Goal: Check status: Check status

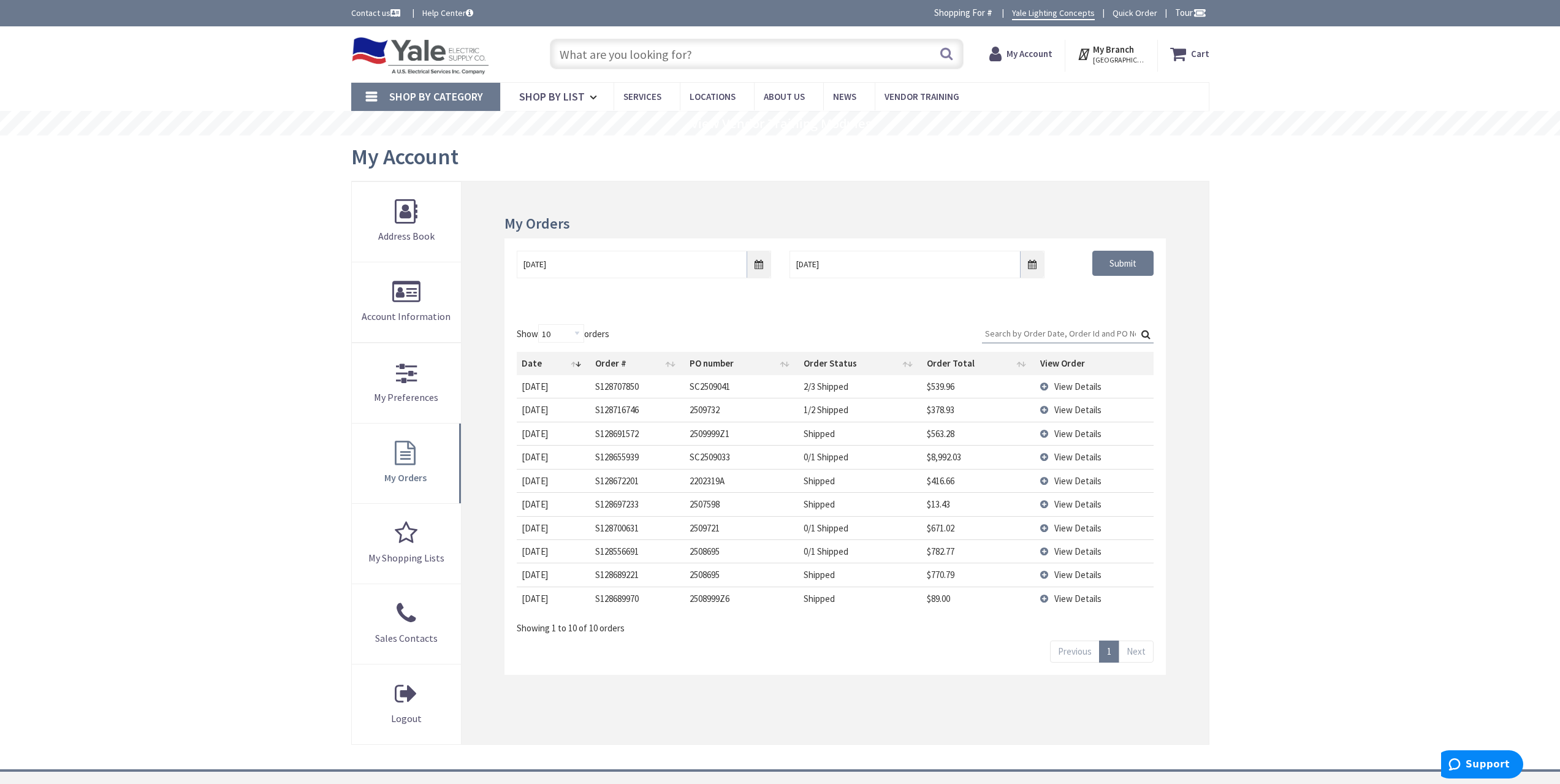
type input "[GEOGRAPHIC_DATA], [GEOGRAPHIC_DATA]"
click at [763, 268] on input "[DATE]" at bounding box center [643, 265] width 254 height 28
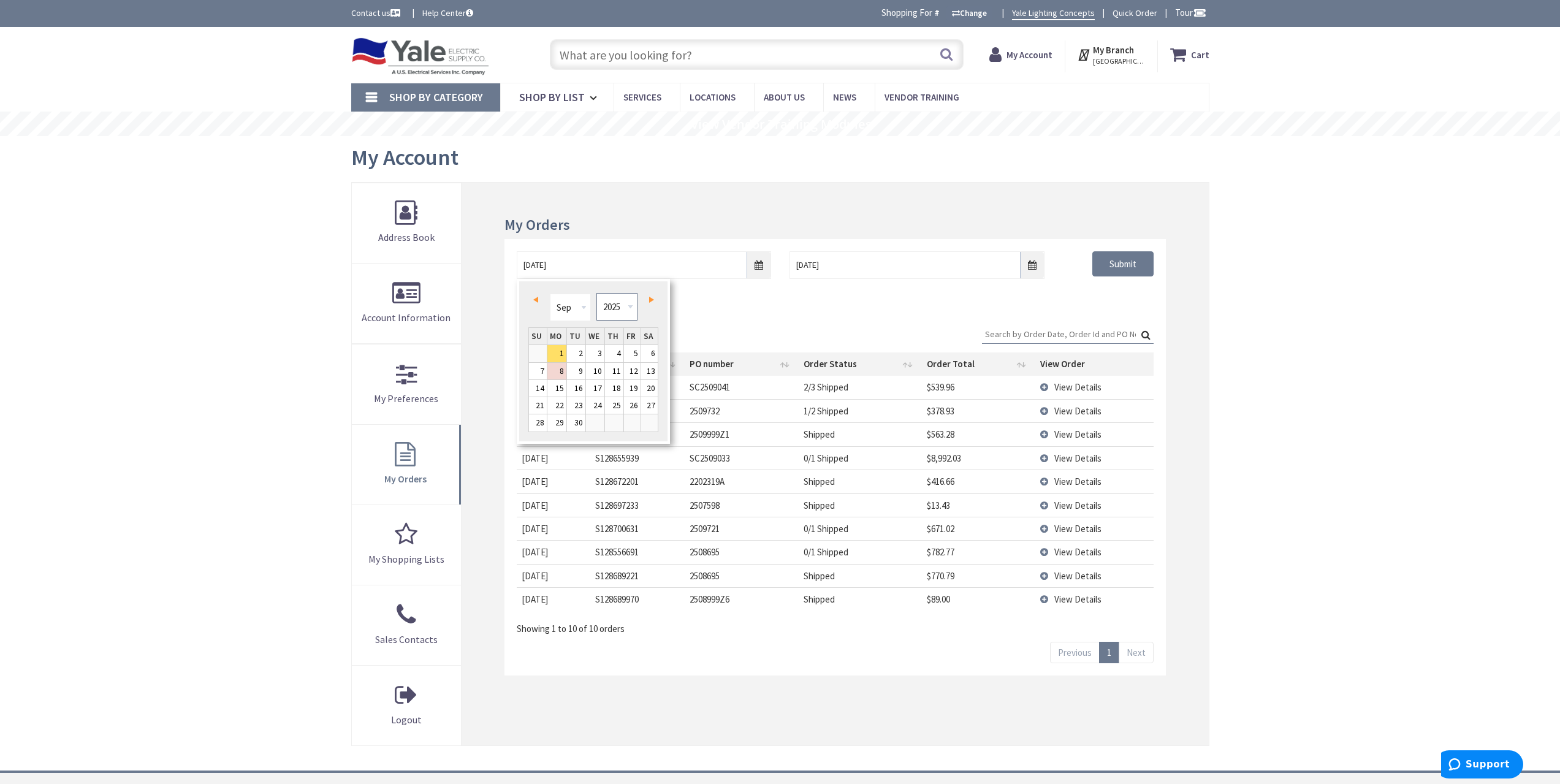
click at [618, 311] on select "1980 1981 1982 1983 1984 1985 1986 1987 1988 1989 1990 1991 1992 1993 1994 1995…" at bounding box center [617, 307] width 41 height 28
type input "[DATE]"
click at [1142, 304] on div "[DATE] [DATE] Submit" at bounding box center [835, 276] width 661 height 73
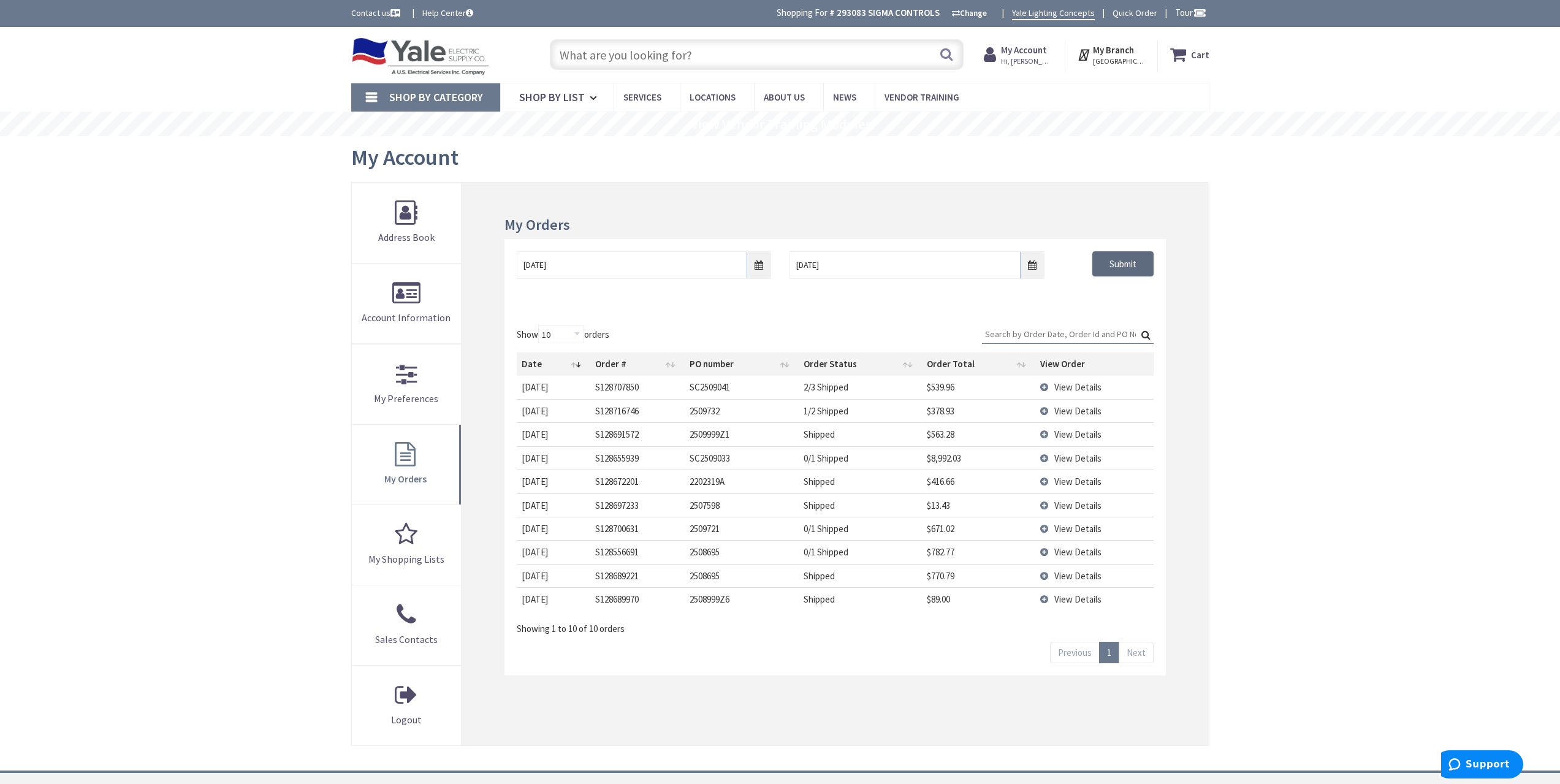
click at [1144, 270] on input "Submit" at bounding box center [1122, 264] width 61 height 26
